Goal: Information Seeking & Learning: Learn about a topic

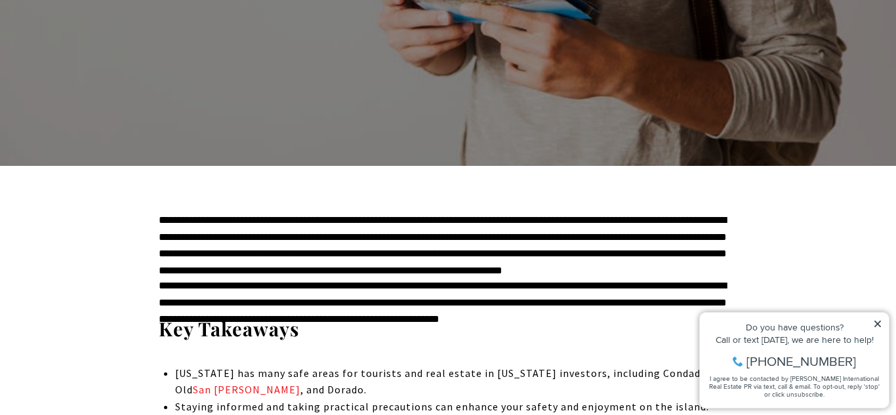
click at [876, 319] on icon at bounding box center [877, 323] width 9 height 9
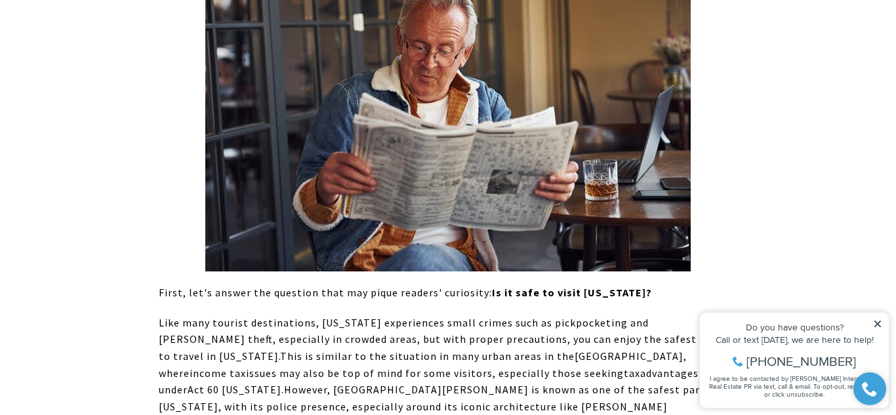
scroll to position [949, 3]
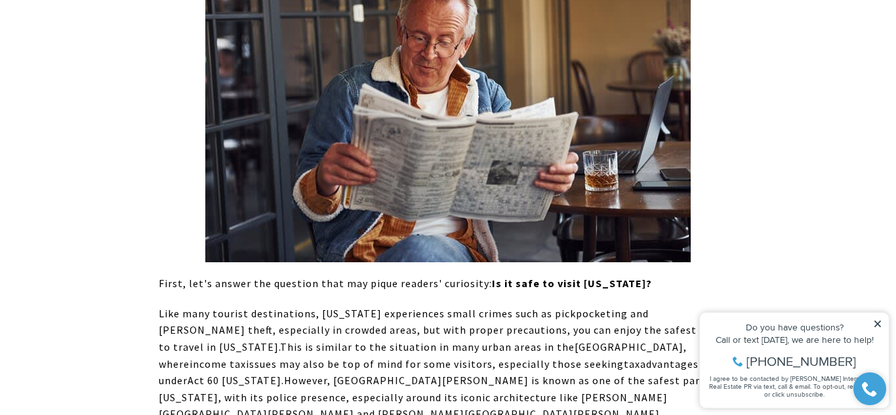
drag, startPoint x: 146, startPoint y: 178, endPoint x: 603, endPoint y: 195, distance: 457.4
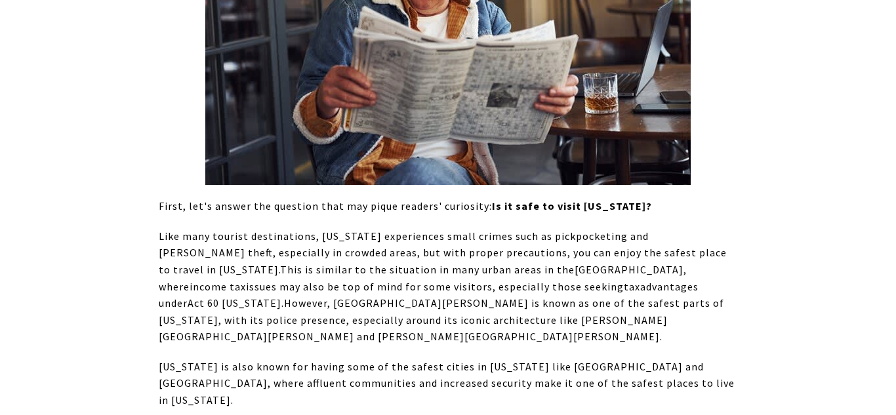
drag, startPoint x: 206, startPoint y: 64, endPoint x: 266, endPoint y: 108, distance: 74.1
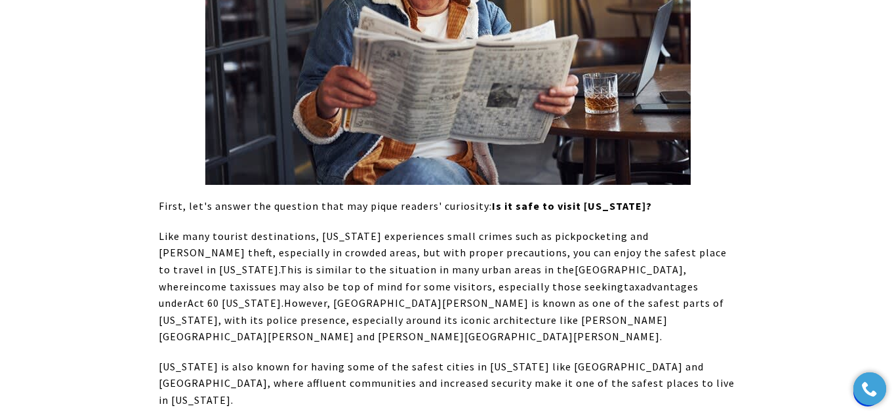
drag, startPoint x: 157, startPoint y: 105, endPoint x: 577, endPoint y: 134, distance: 421.4
copy p "**********"
